Goal: Task Accomplishment & Management: Manage account settings

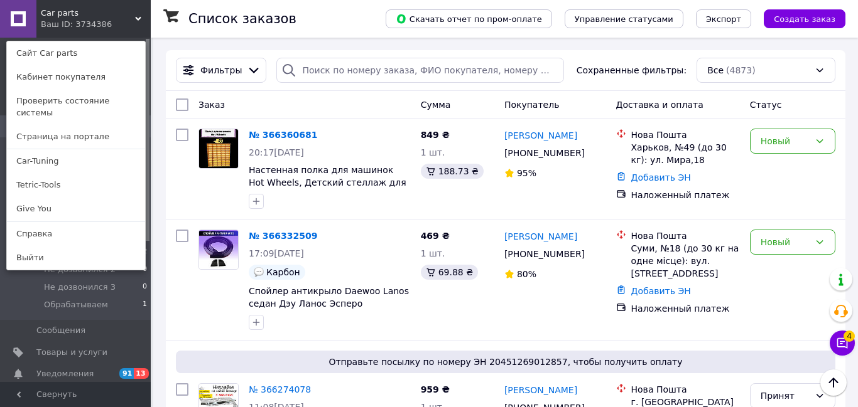
click at [58, 149] on link "Car-Tuning" at bounding box center [76, 161] width 138 height 24
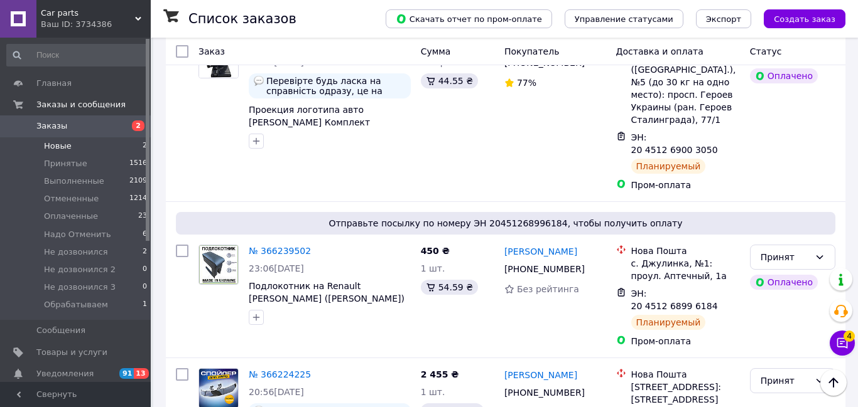
scroll to position [713, 0]
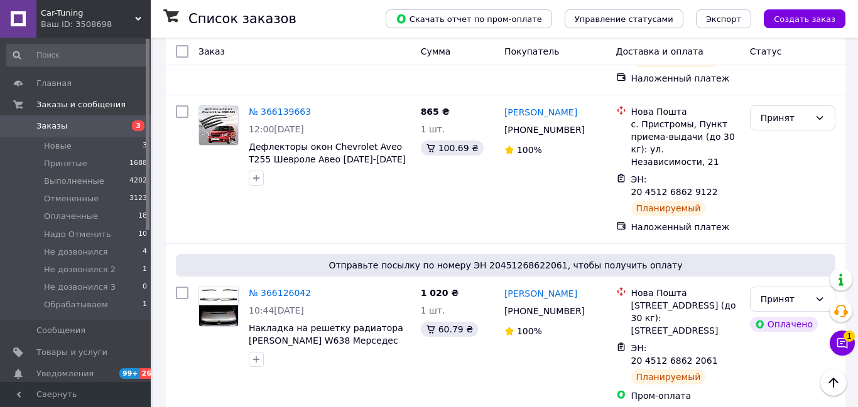
scroll to position [2150, 0]
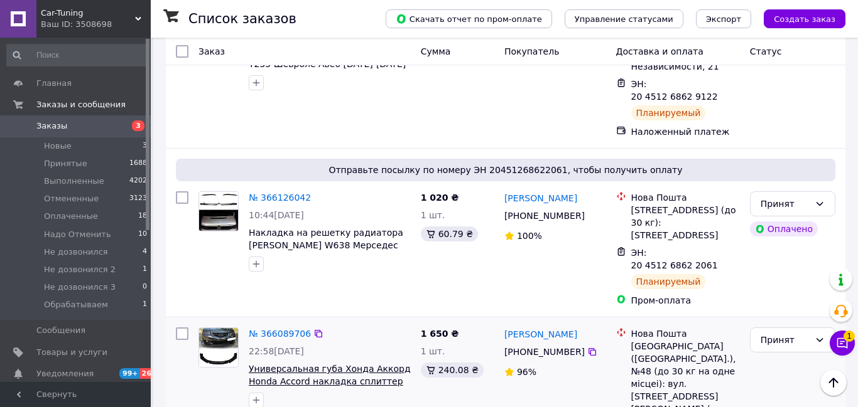
click at [303, 364] on span "Универсальная губа Хонда Аккорд Honda Accord накладка сплиттер для бампера. Цве…" at bounding box center [330, 381] width 162 height 35
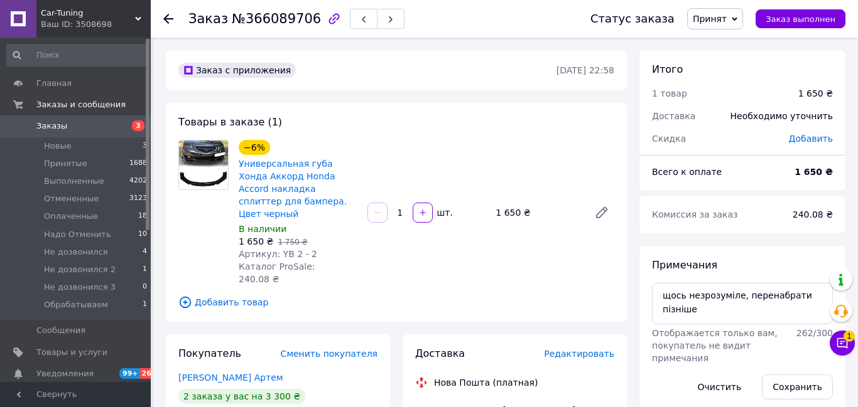
click at [561, 349] on span "Редактировать" at bounding box center [579, 354] width 70 height 10
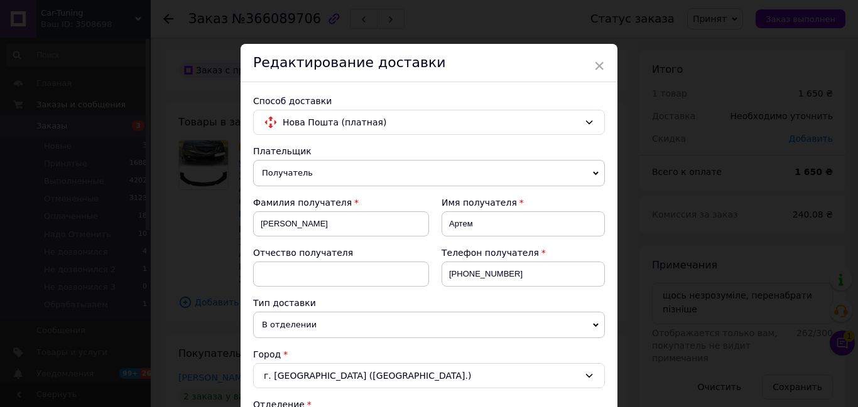
scroll to position [691, 0]
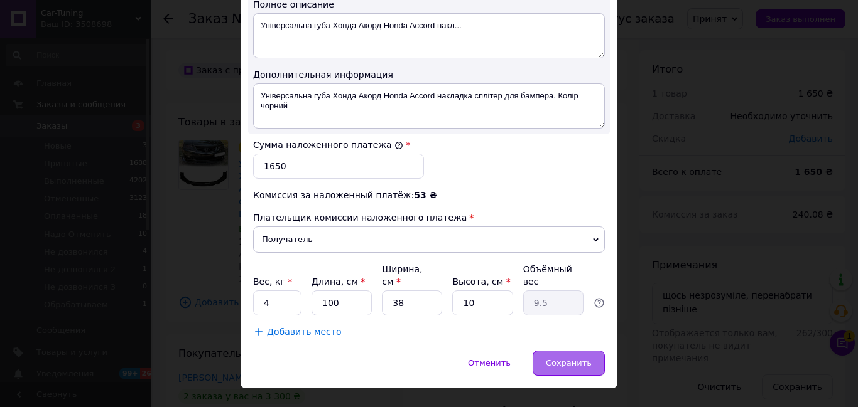
click at [554, 358] on span "Сохранить" at bounding box center [569, 362] width 46 height 9
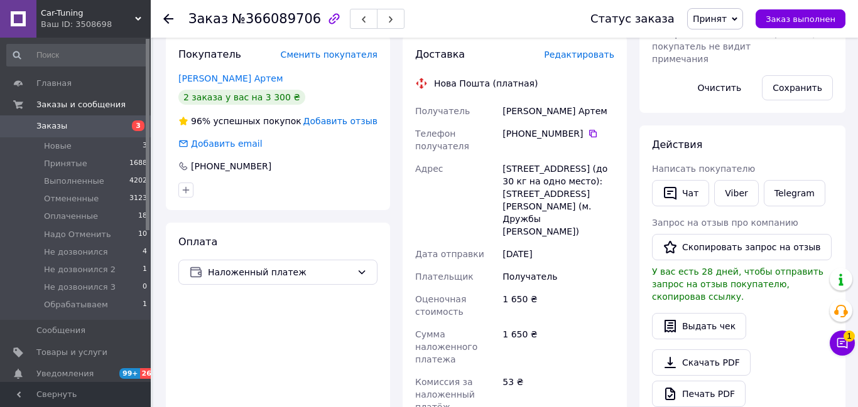
scroll to position [443, 0]
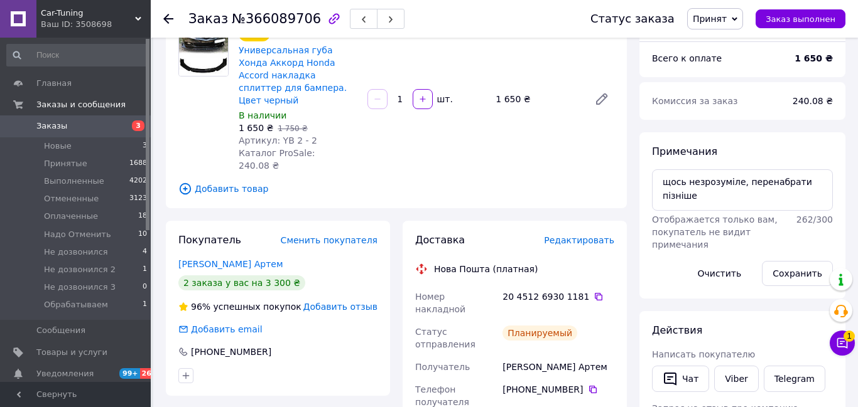
scroll to position [116, 0]
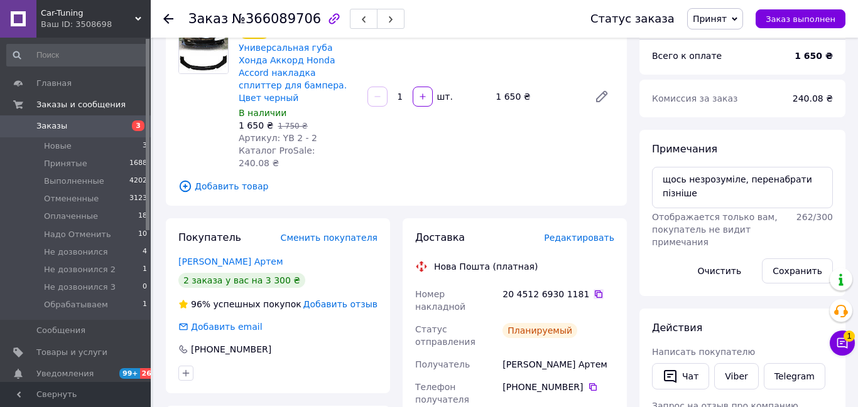
click at [593, 289] on icon at bounding box center [598, 294] width 10 height 10
